Goal: Task Accomplishment & Management: Complete application form

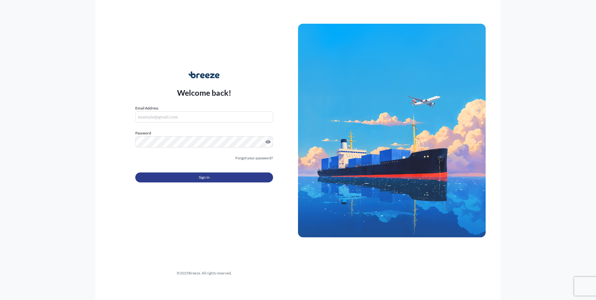
type input "[EMAIL_ADDRESS][DOMAIN_NAME]"
click at [236, 176] on button "Sign In" at bounding box center [204, 177] width 138 height 10
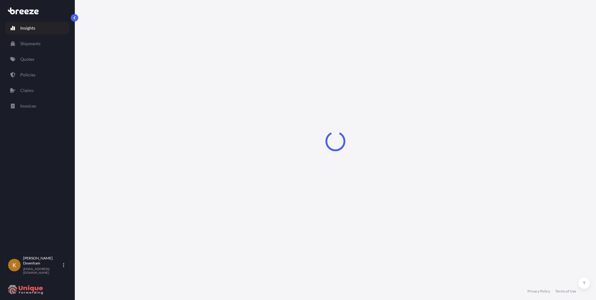
select select "2025"
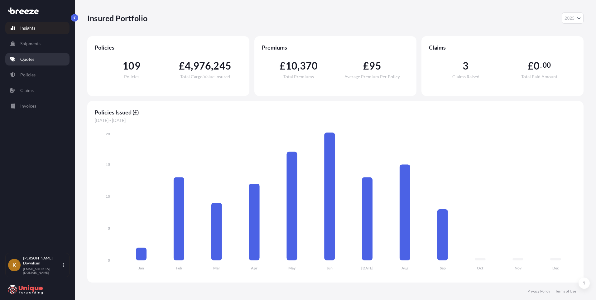
click at [35, 61] on link "Quotes" at bounding box center [37, 59] width 64 height 12
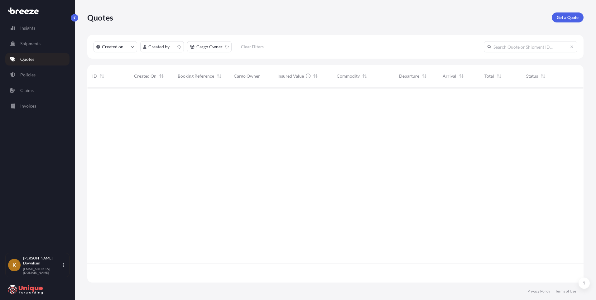
scroll to position [194, 492]
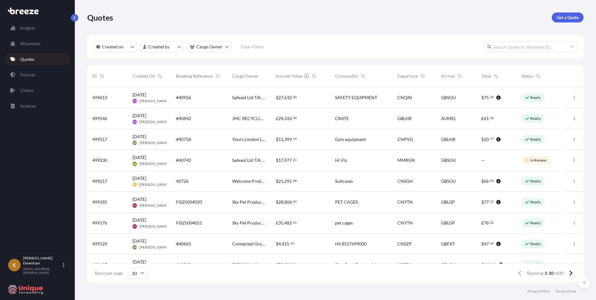
click at [148, 17] on div "Quotes Get a Quote" at bounding box center [335, 17] width 497 height 10
click at [240, 205] on span "Sky Pet Products Ltd" at bounding box center [249, 202] width 34 height 6
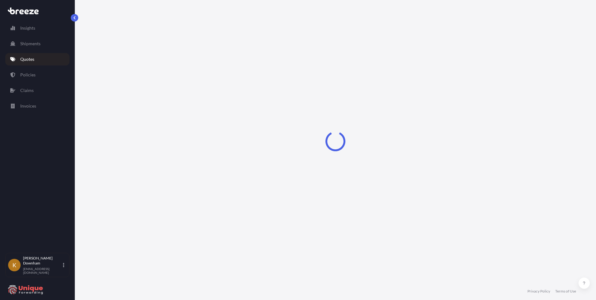
select select "Road"
select select "Sea"
select select "Road"
select select "2"
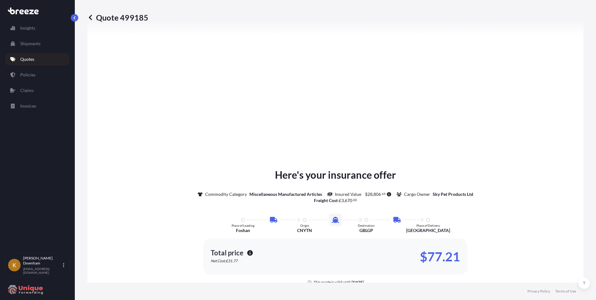
scroll to position [833, 0]
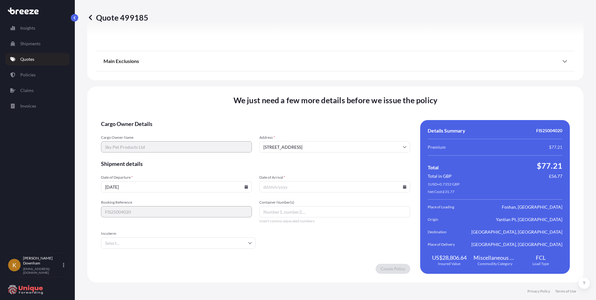
drag, startPoint x: 155, startPoint y: 186, endPoint x: 167, endPoint y: 186, distance: 11.9
click at [155, 186] on input "[DATE]" at bounding box center [176, 186] width 151 height 11
click at [245, 187] on icon at bounding box center [246, 187] width 3 height 4
click at [131, 132] on button "15" at bounding box center [132, 129] width 10 height 10
type input "[DATE]"
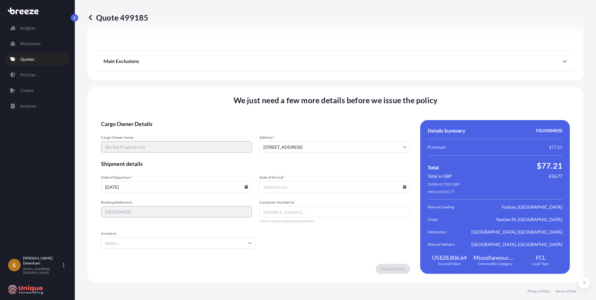
click at [403, 188] on icon at bounding box center [404, 187] width 3 height 4
click at [305, 85] on button at bounding box center [300, 90] width 10 height 10
click at [357, 132] on button "18" at bounding box center [352, 129] width 10 height 10
type input "[DATE]"
drag, startPoint x: 143, startPoint y: 260, endPoint x: 207, endPoint y: 245, distance: 66.3
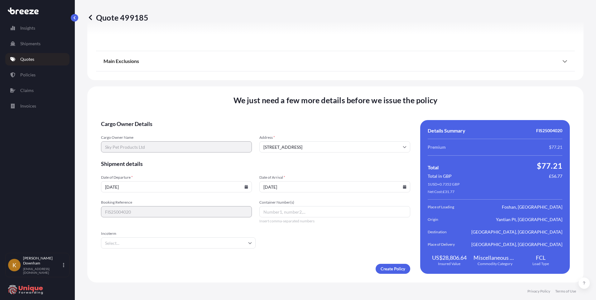
click at [143, 260] on form "Cargo Owner Details Cargo Owner Name Sky Pet Products Ltd Address * [GEOGRAPHIC…" at bounding box center [255, 197] width 309 height 154
click at [289, 213] on input "Container Number(s)" at bounding box center [335, 211] width 151 height 11
paste input "MRSU5863546"
type input "MRSU5863546"
click at [201, 245] on input "Incoterm" at bounding box center [178, 242] width 155 height 11
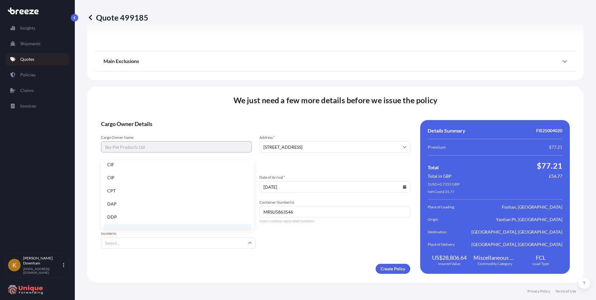
scroll to position [48, 0]
click at [126, 212] on li "EXW" at bounding box center [178, 212] width 148 height 12
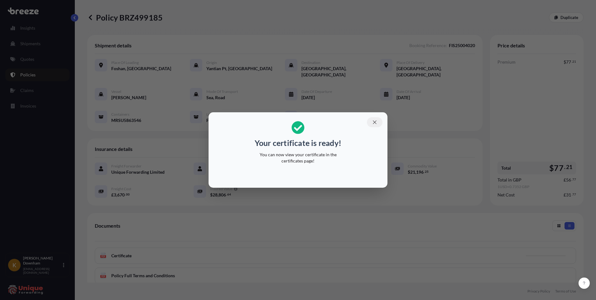
click at [377, 119] on button "button" at bounding box center [375, 122] width 16 height 10
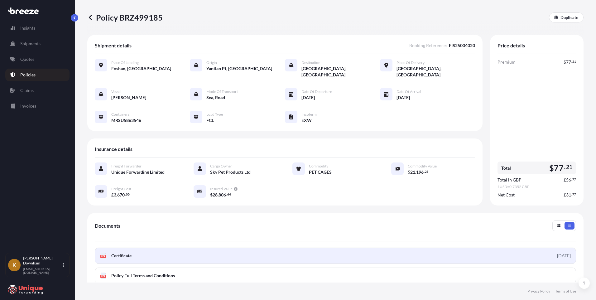
click at [172, 249] on link "PDF Certificate [DATE]" at bounding box center [336, 256] width 482 height 16
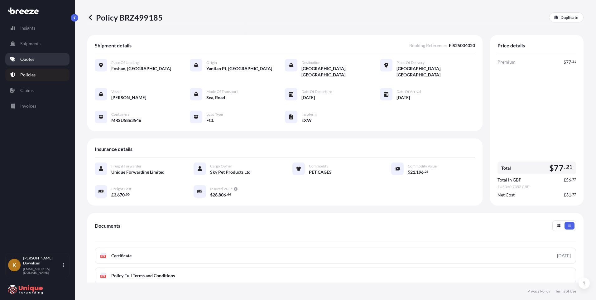
click at [40, 61] on link "Quotes" at bounding box center [37, 59] width 64 height 12
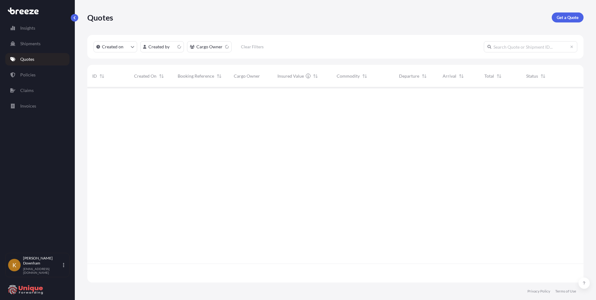
scroll to position [194, 492]
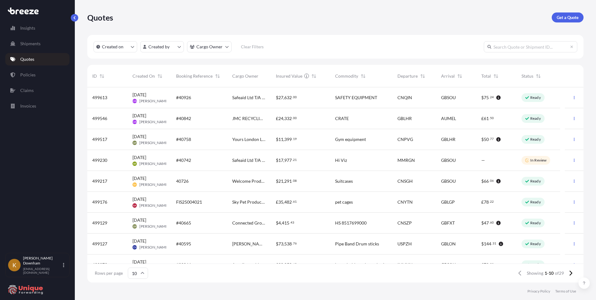
click at [225, 202] on div "FIS25004021" at bounding box center [199, 202] width 56 height 21
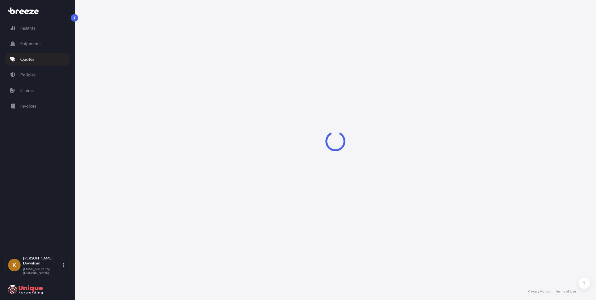
select select "Sea"
select select "Road"
select select "2"
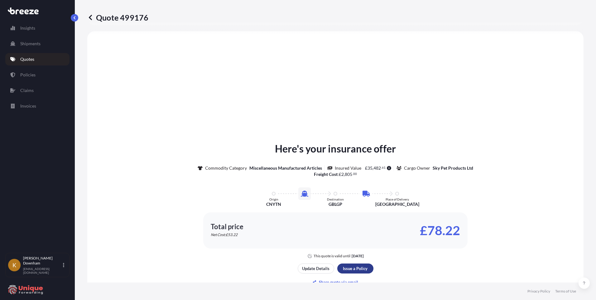
scroll to position [744, 0]
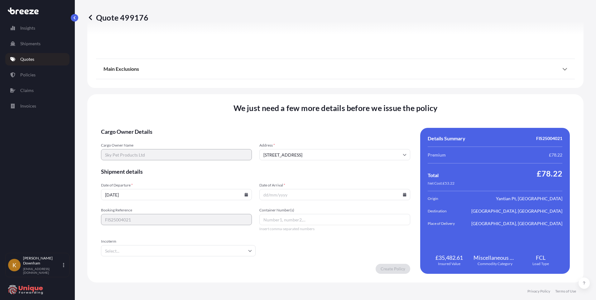
drag, startPoint x: 138, startPoint y: 194, endPoint x: 149, endPoint y: 195, distance: 11.2
click at [138, 194] on input "[DATE]" at bounding box center [176, 194] width 151 height 11
click at [243, 194] on input "[DATE]" at bounding box center [176, 194] width 151 height 11
click at [246, 196] on icon at bounding box center [246, 195] width 3 height 4
click at [134, 140] on button "15" at bounding box center [132, 137] width 10 height 10
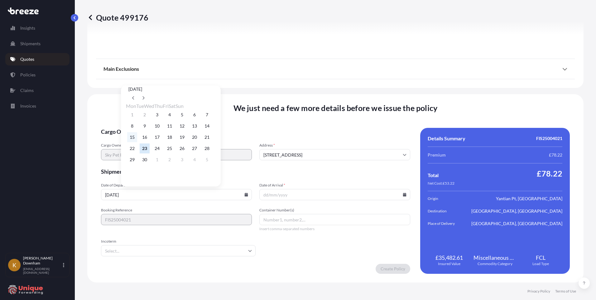
type input "[DATE]"
click at [403, 195] on icon at bounding box center [404, 195] width 3 height 4
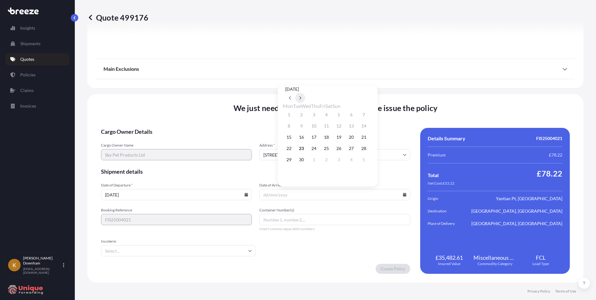
click at [302, 96] on icon at bounding box center [300, 98] width 2 height 4
click at [357, 139] on button "18" at bounding box center [352, 137] width 10 height 10
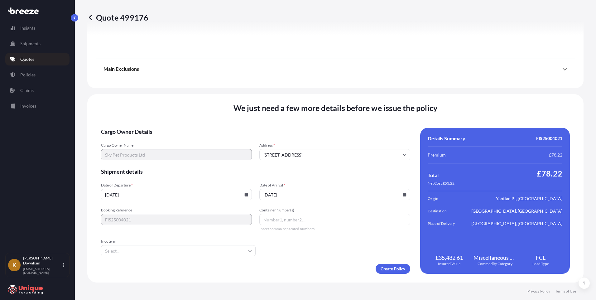
type input "[DATE]"
click at [144, 233] on form "Cargo Owner Details Cargo Owner Name Sky Pet Products Ltd Address * [GEOGRAPHIC…" at bounding box center [255, 201] width 309 height 146
click at [333, 221] on input "Container Number(s)" at bounding box center [335, 219] width 151 height 11
paste input "MRKU2142420"
type input "MRKU2142420"
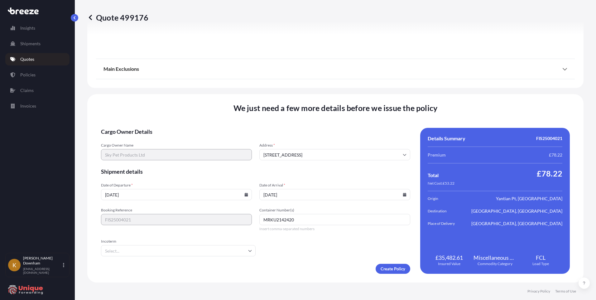
click at [228, 251] on input "Incoterm" at bounding box center [178, 250] width 155 height 11
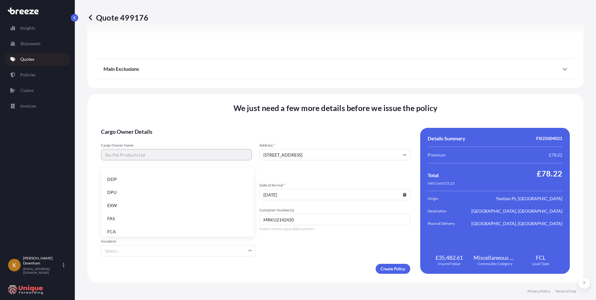
scroll to position [79, 0]
click at [124, 226] on li "FOB" at bounding box center [178, 228] width 148 height 12
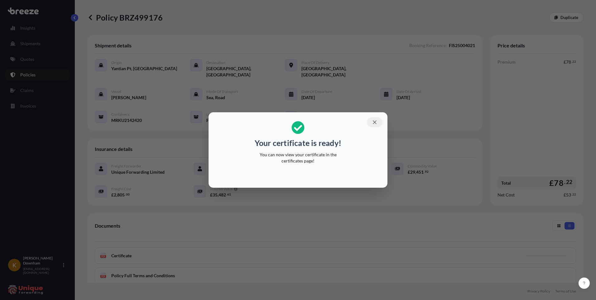
click at [377, 123] on icon "button" at bounding box center [375, 122] width 6 height 6
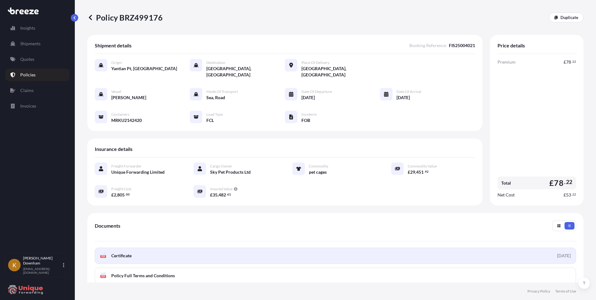
click at [248, 250] on link "PDF Certificate [DATE]" at bounding box center [336, 256] width 482 height 16
